Goal: Information Seeking & Learning: Find specific fact

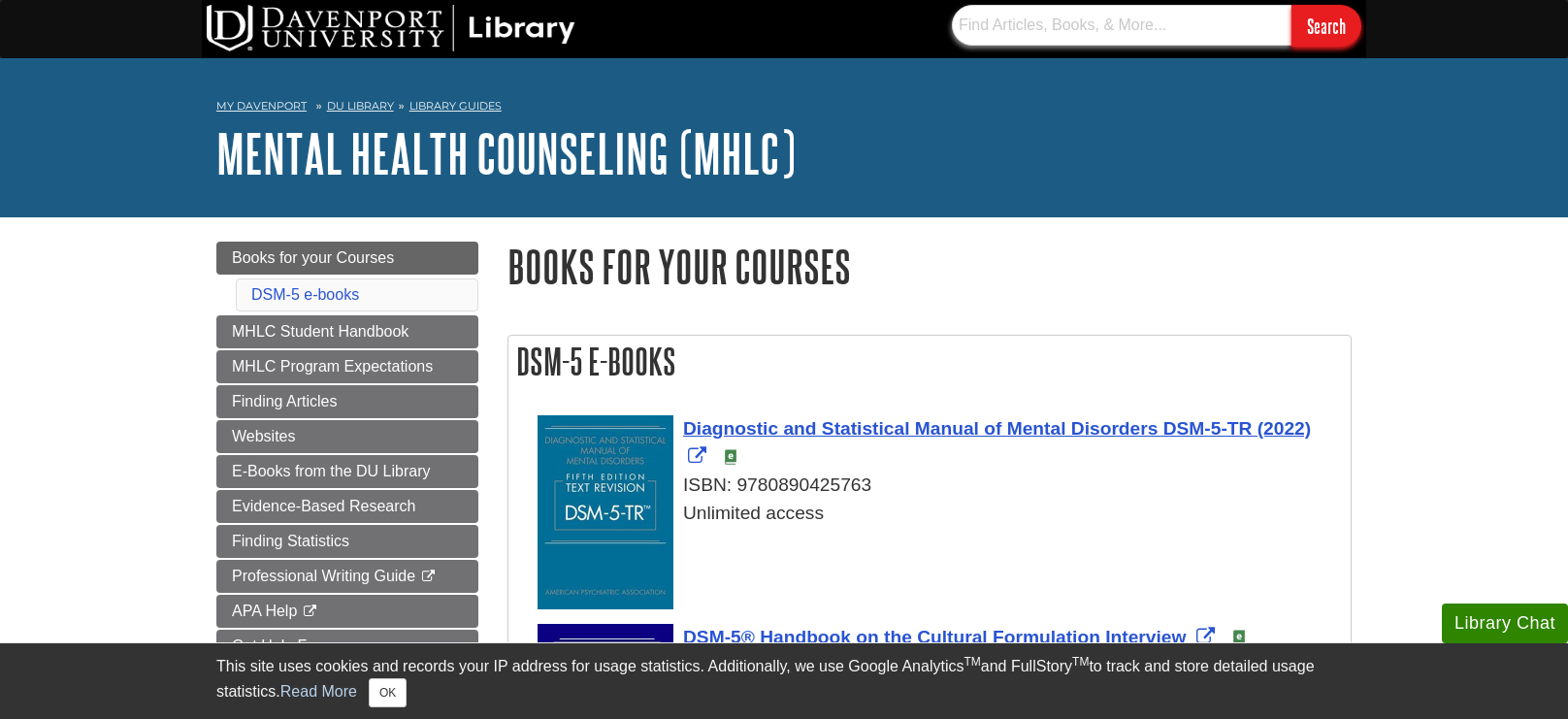
click at [1137, 23] on input "text" at bounding box center [1122, 25] width 340 height 40
paste input "9781433832161"
type input "9781433832161"
click at [1292, 5] on input "Search" at bounding box center [1326, 26] width 70 height 41
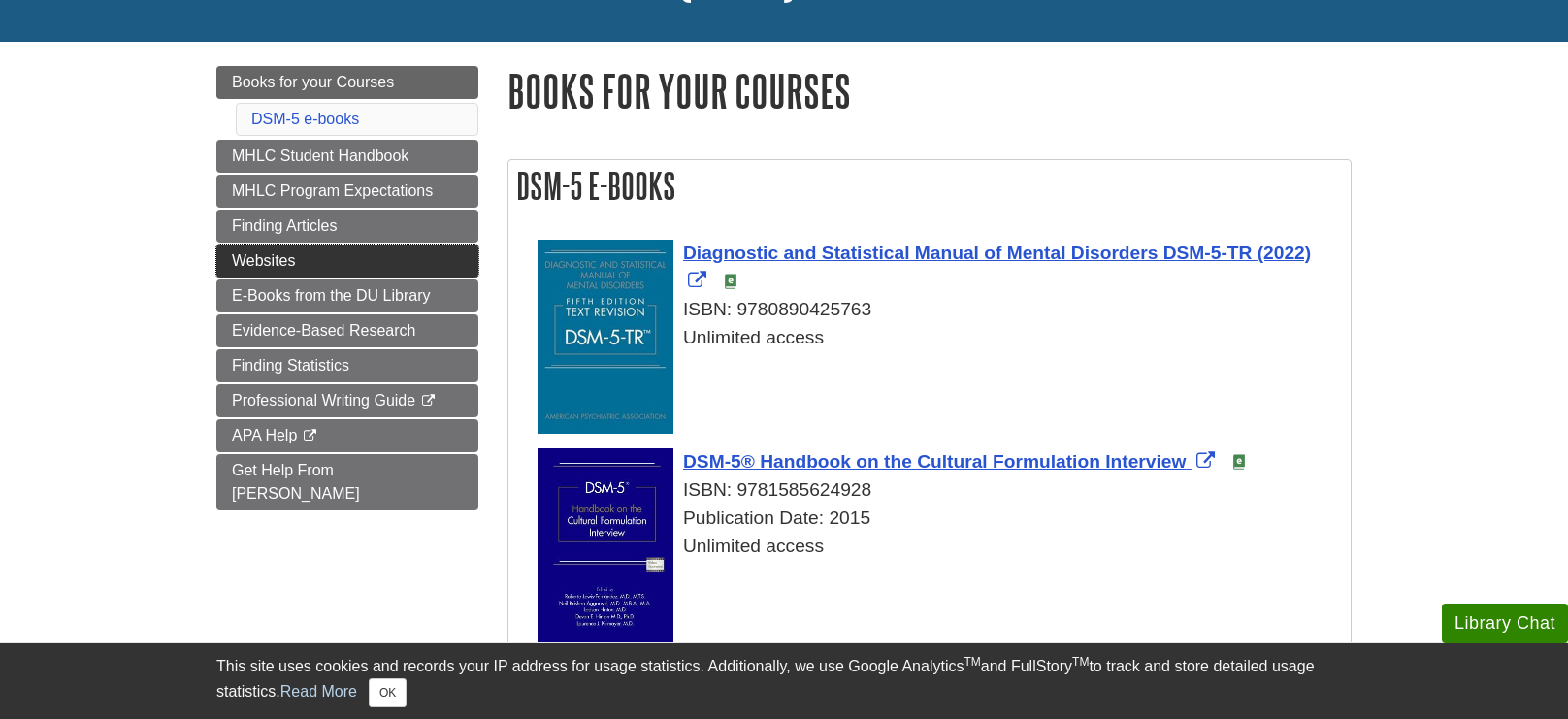
scroll to position [186, 0]
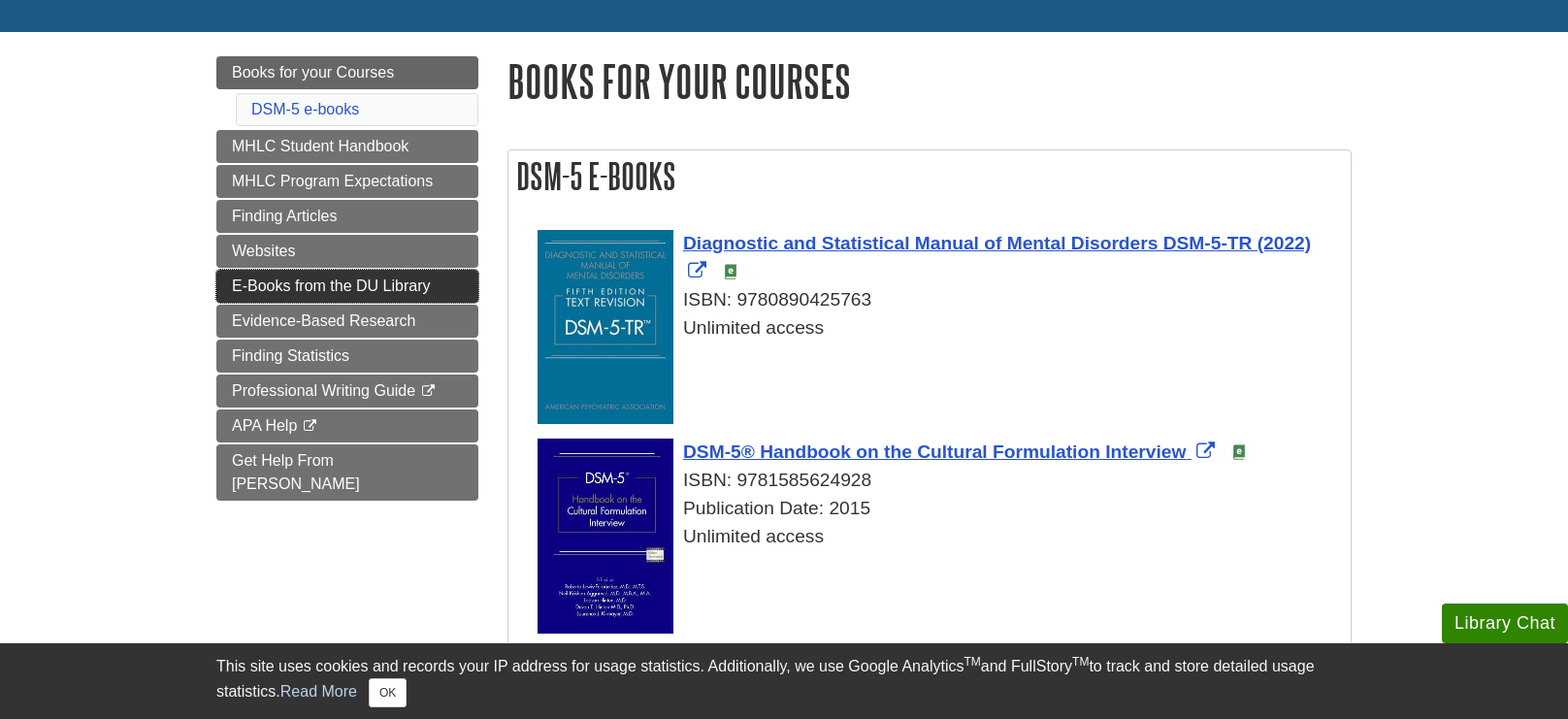
click at [285, 294] on link "E-Books from the DU Library" at bounding box center [347, 285] width 262 height 33
